Goal: Information Seeking & Learning: Check status

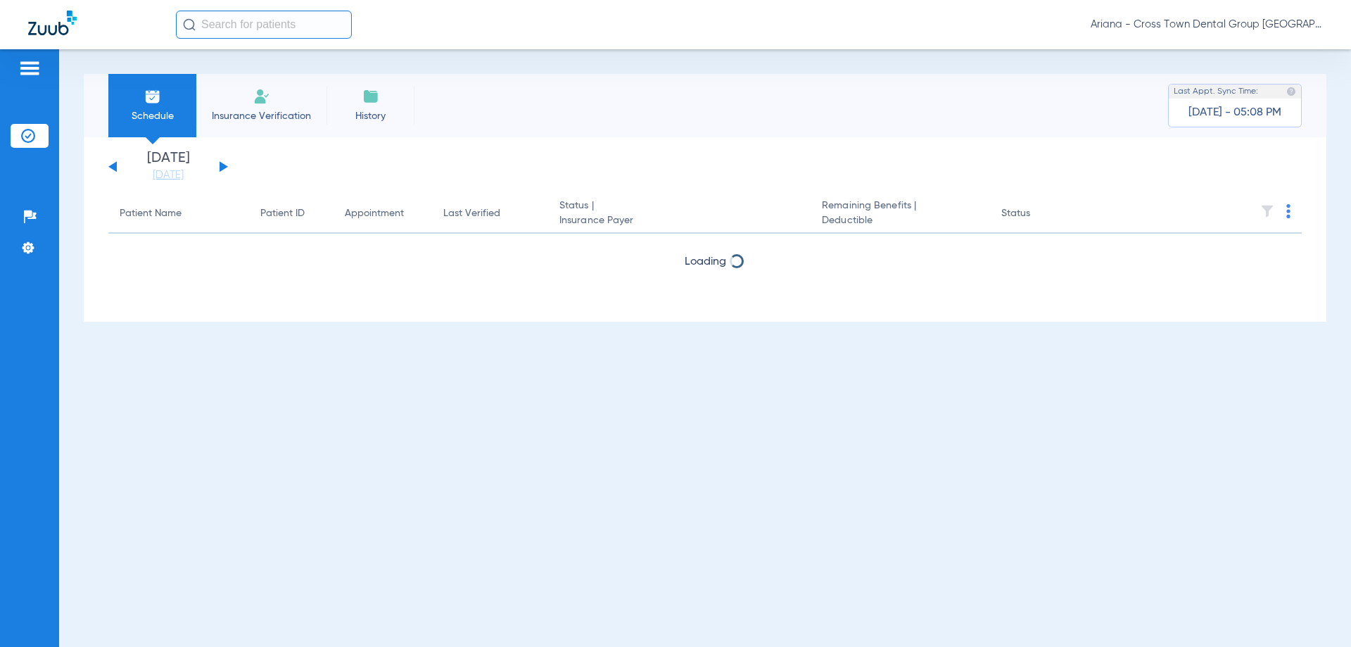
click at [253, 22] on input "text" at bounding box center [264, 25] width 176 height 28
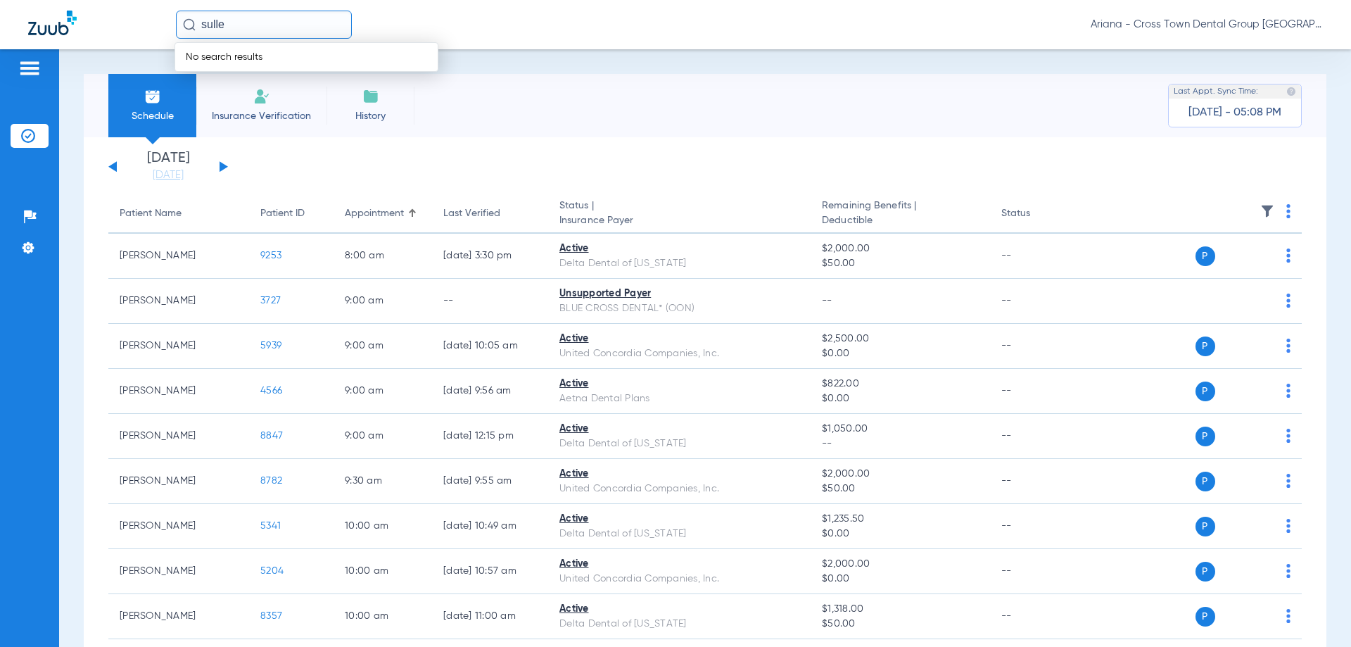
type input "sull"
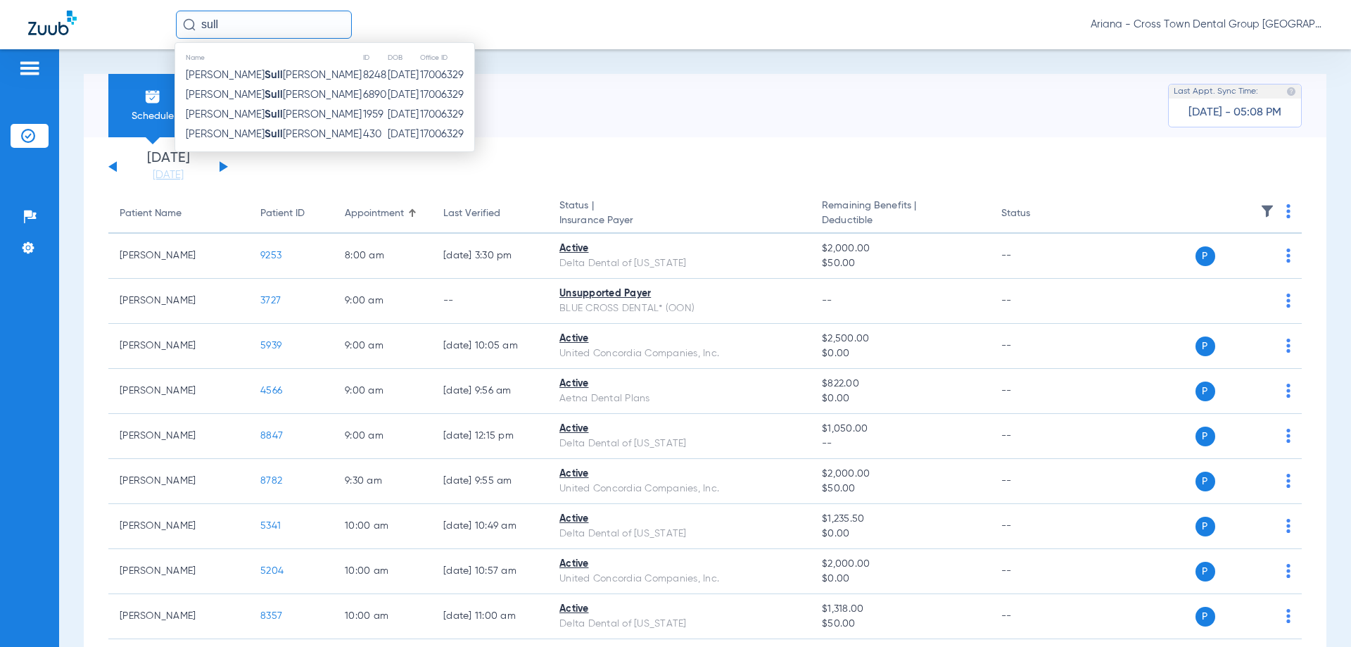
drag, startPoint x: 250, startPoint y: 22, endPoint x: 185, endPoint y: 25, distance: 64.8
click at [185, 25] on div "sull" at bounding box center [264, 25] width 176 height 28
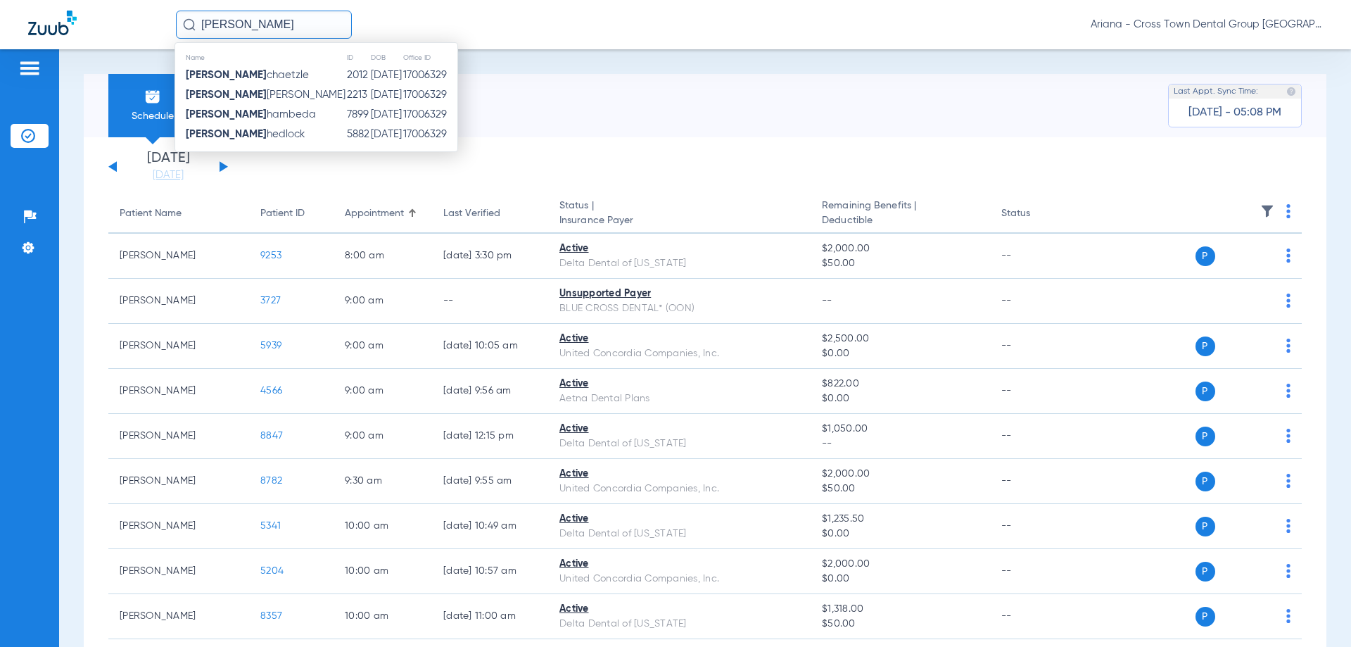
drag, startPoint x: 251, startPoint y: 39, endPoint x: 125, endPoint y: 52, distance: 126.7
click at [126, 53] on app-portal-wrapper "[PERSON_NAME] s Name ID DOB Office ID [PERSON_NAME] [DEMOGRAPHIC_DATA] [DATE] 1…" at bounding box center [675, 348] width 1351 height 696
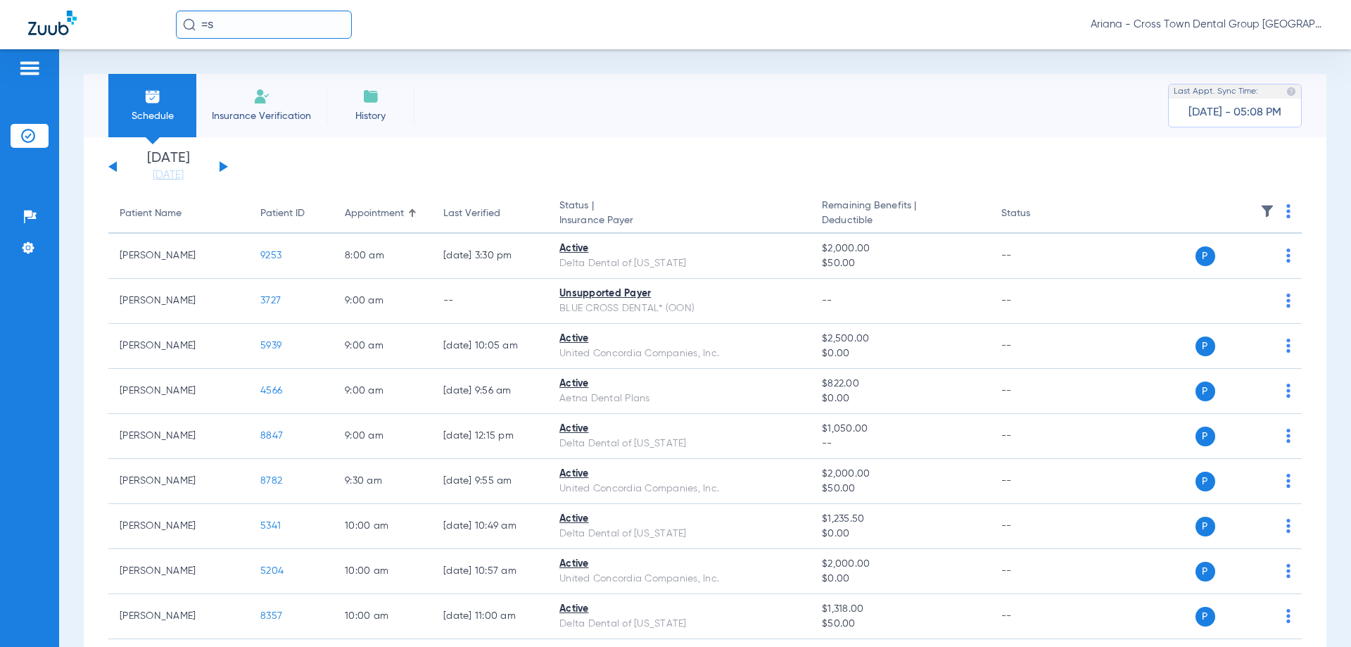
type input "="
click at [243, 33] on input "sollen" at bounding box center [264, 25] width 176 height 28
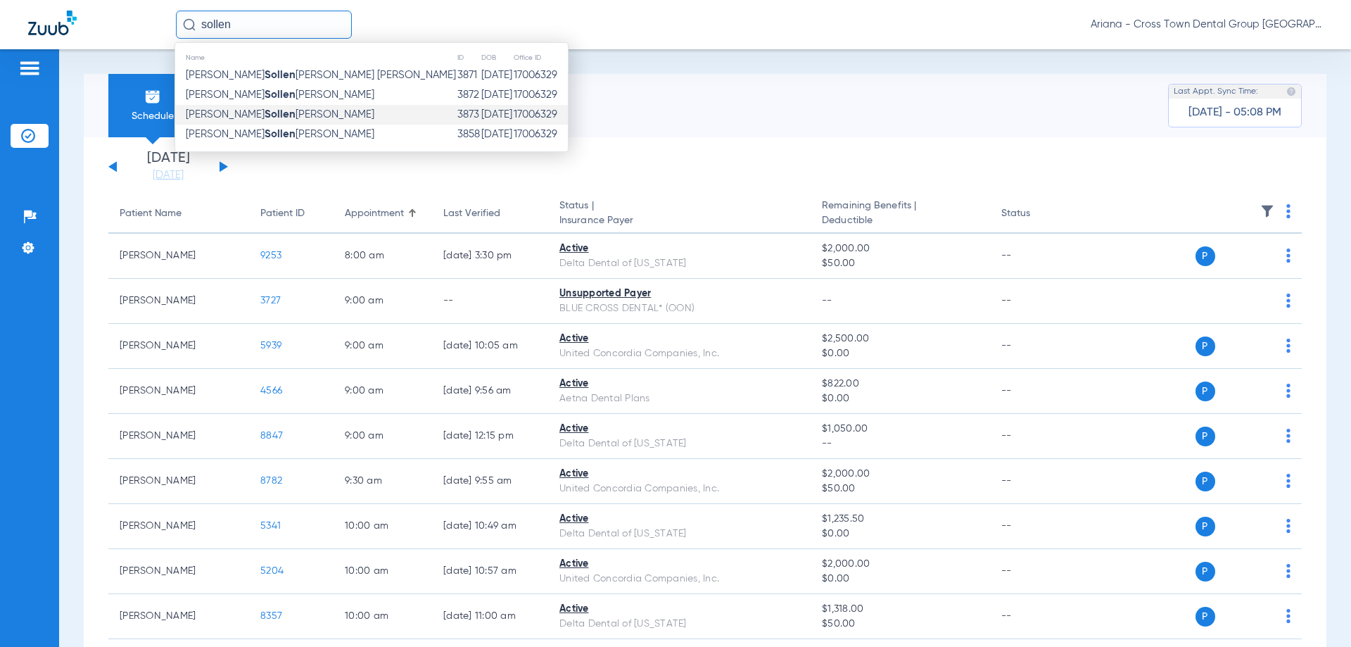
type input "sollen"
click at [265, 111] on strong "Sollen" at bounding box center [280, 114] width 31 height 11
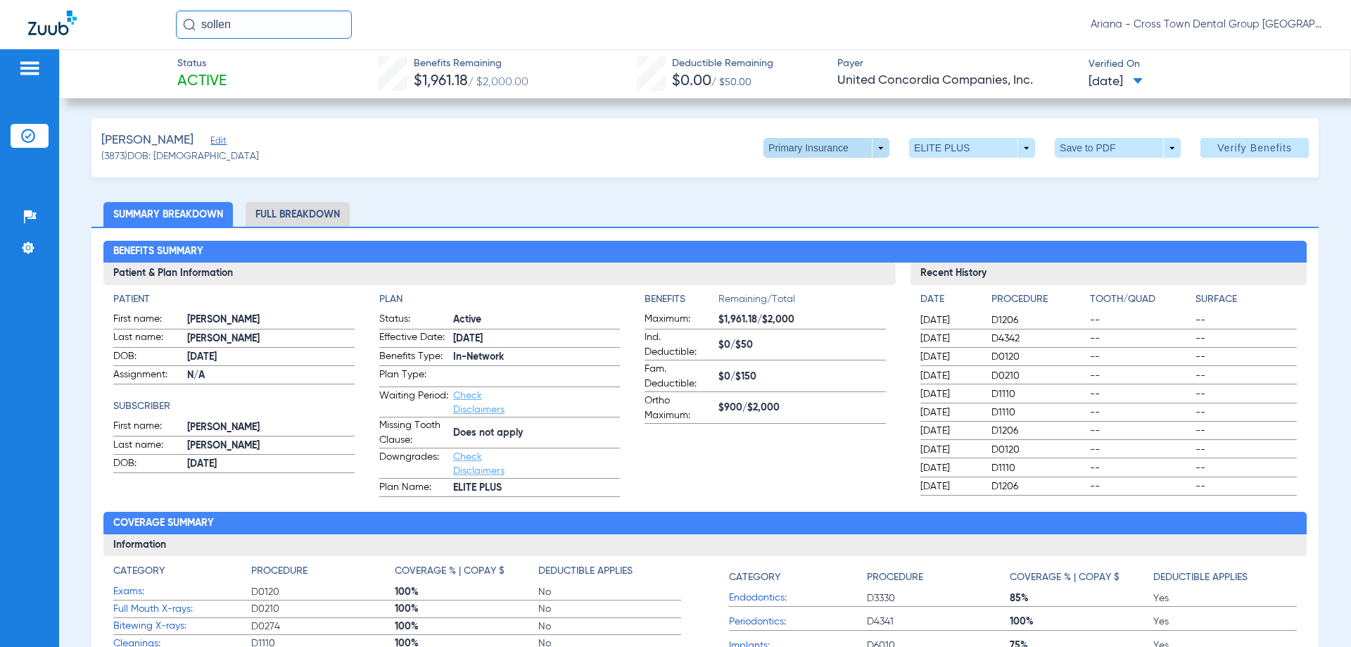
click at [866, 146] on span at bounding box center [827, 148] width 126 height 20
click at [832, 206] on span "Secondary Insurance" at bounding box center [811, 204] width 93 height 10
